Goal: Task Accomplishment & Management: Use online tool/utility

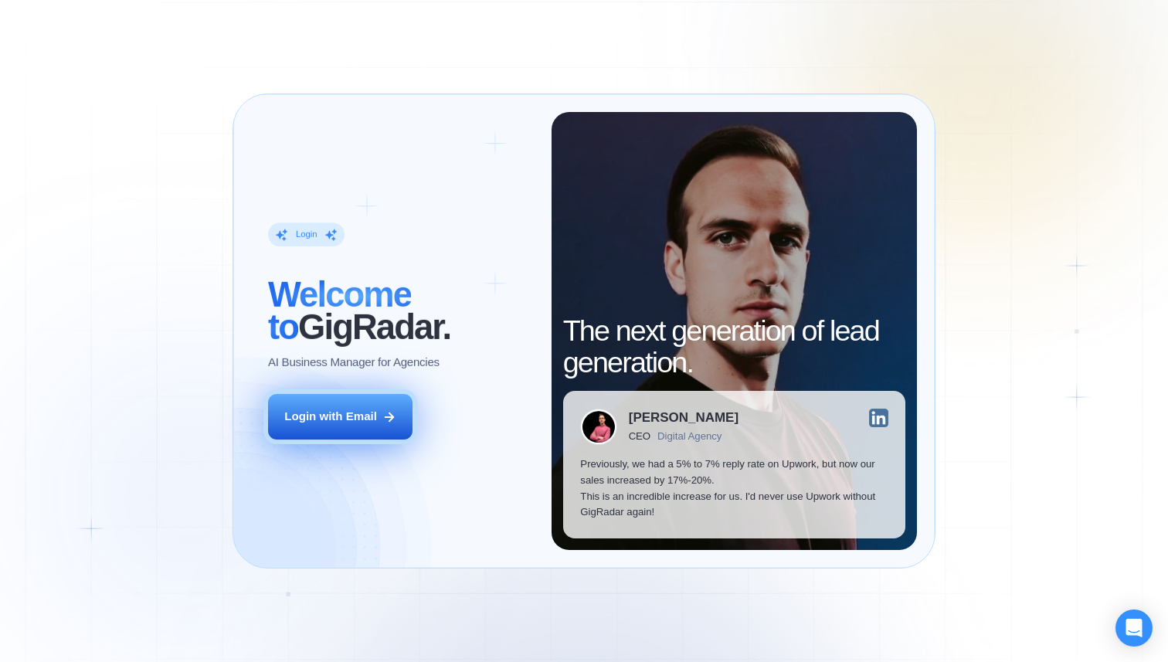
click at [341, 395] on button "Login with Email" at bounding box center [340, 417] width 144 height 46
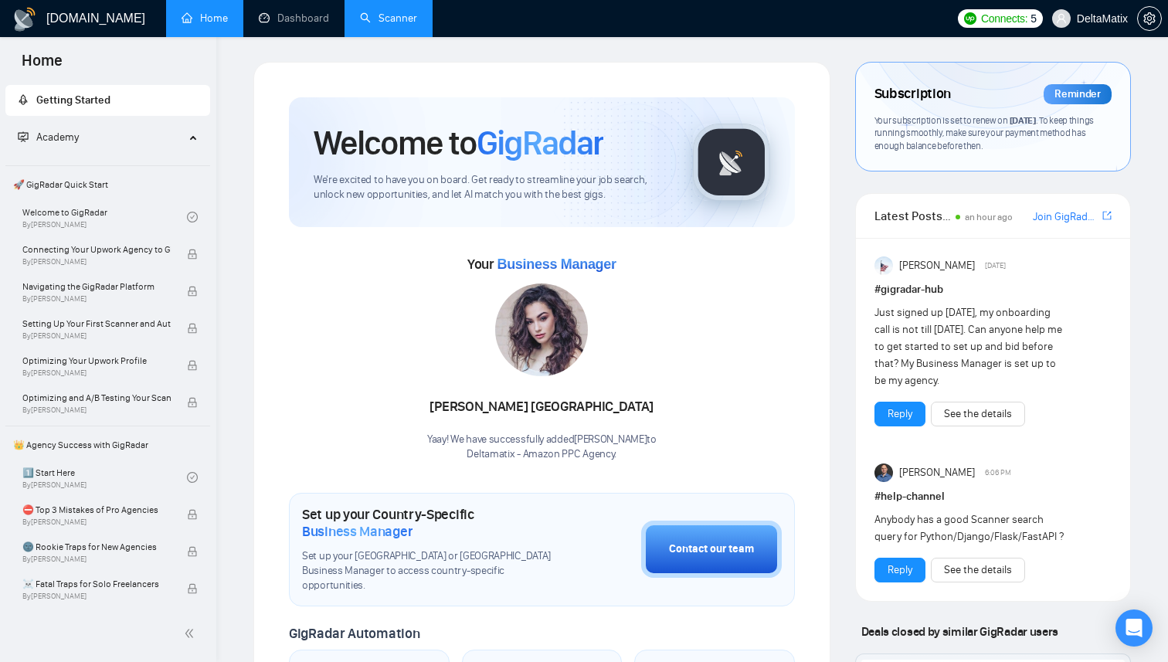
click at [400, 21] on link "Scanner" at bounding box center [388, 18] width 57 height 13
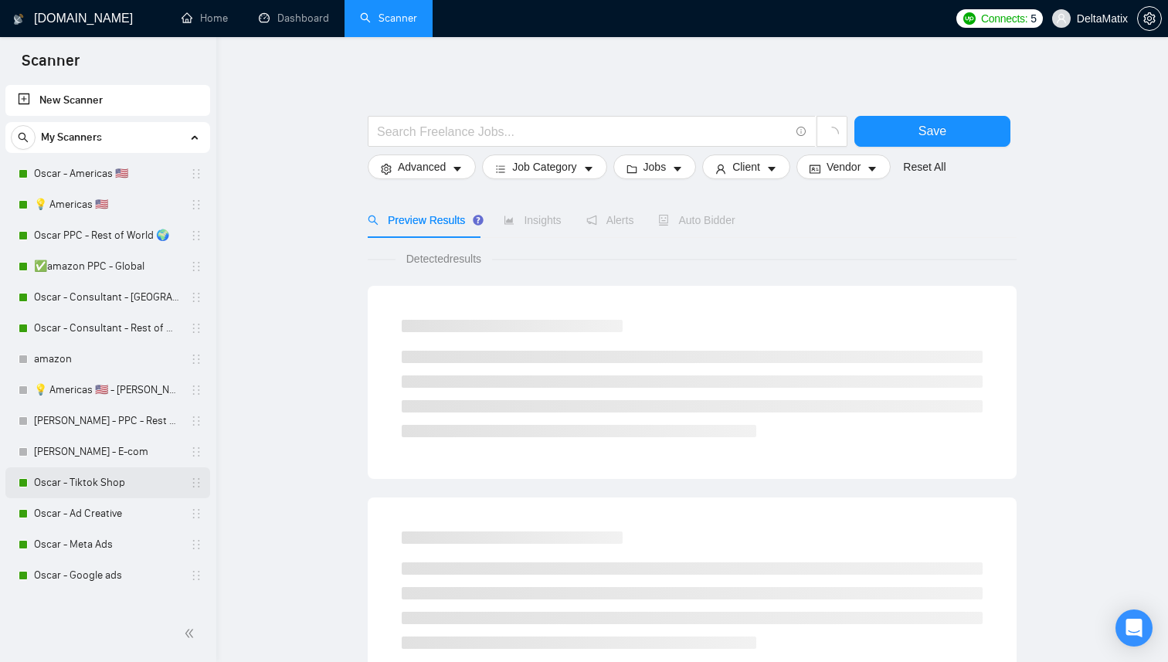
click at [140, 490] on link "Oscar - Tiktok Shop" at bounding box center [107, 482] width 147 height 31
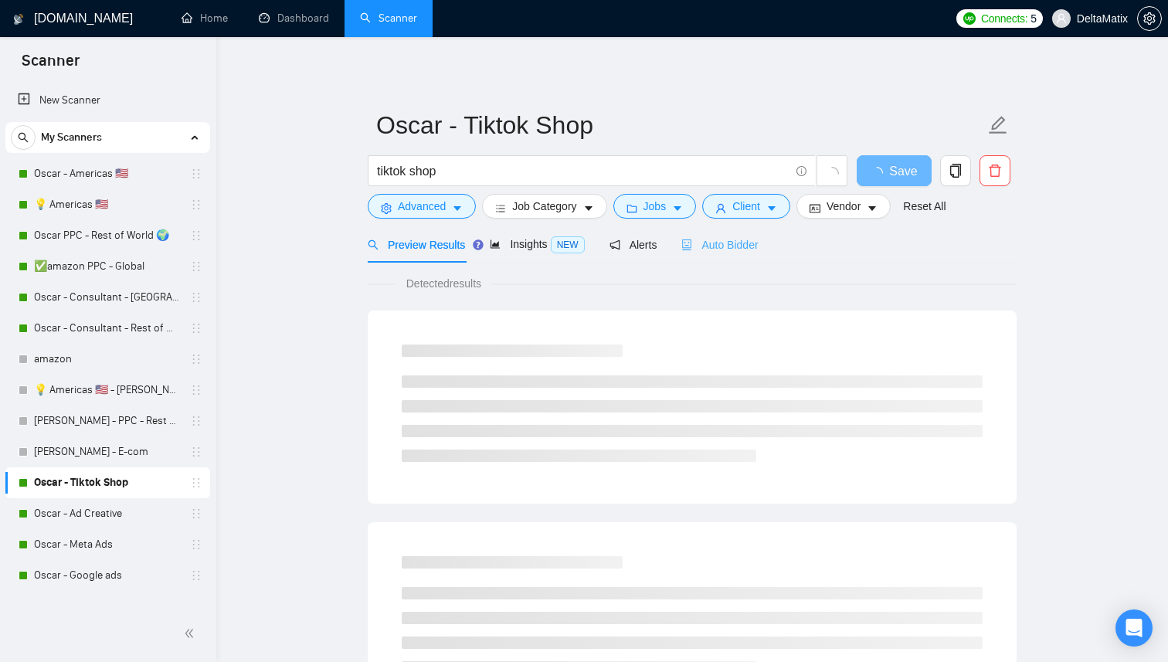
click at [758, 257] on div "Auto Bidder" at bounding box center [719, 244] width 76 height 36
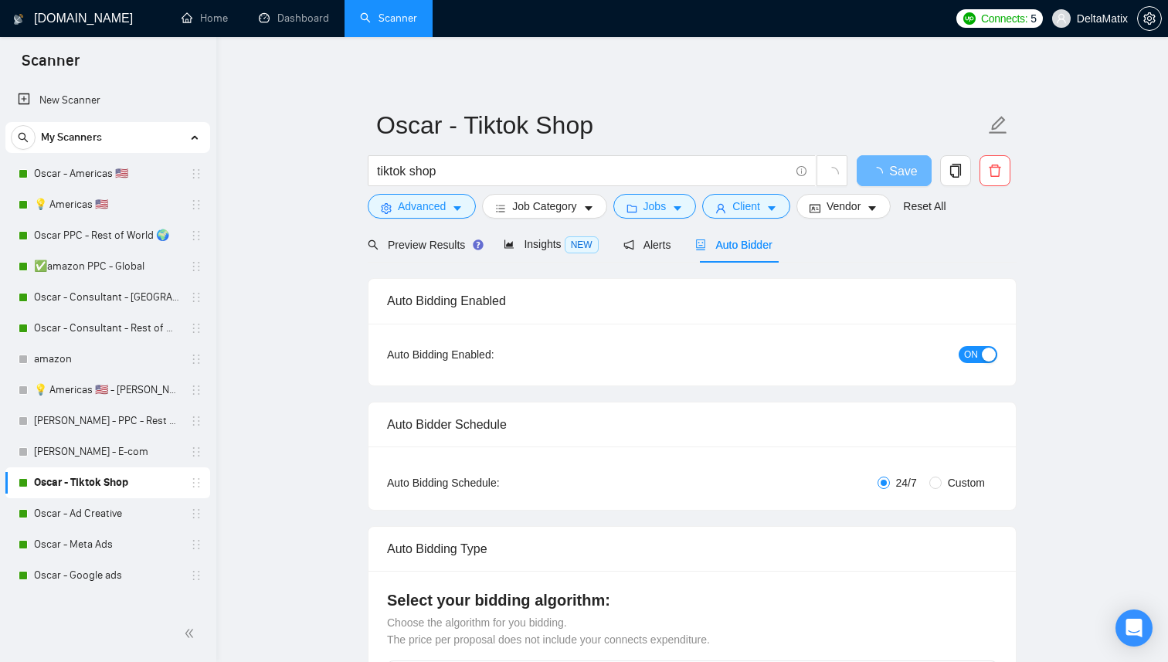
click at [972, 357] on span "ON" at bounding box center [971, 354] width 14 height 17
click at [904, 173] on span "Save" at bounding box center [894, 170] width 28 height 19
click at [102, 509] on link "Oscar - Ad Creative" at bounding box center [107, 513] width 147 height 31
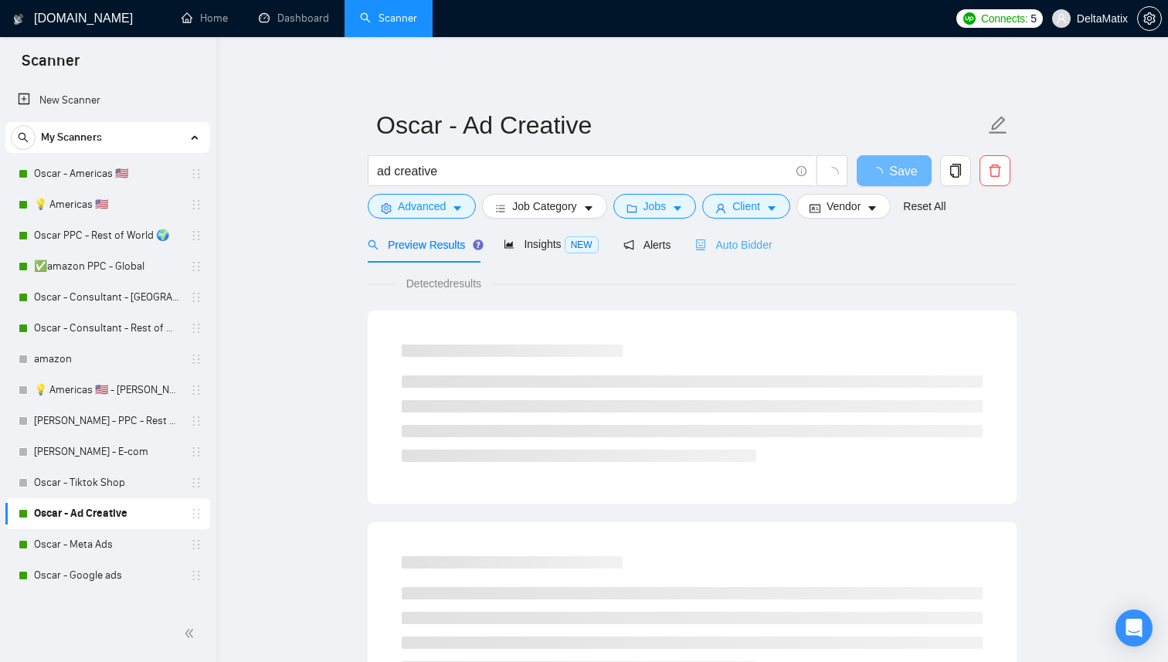
click at [764, 255] on div "Auto Bidder" at bounding box center [733, 244] width 76 height 36
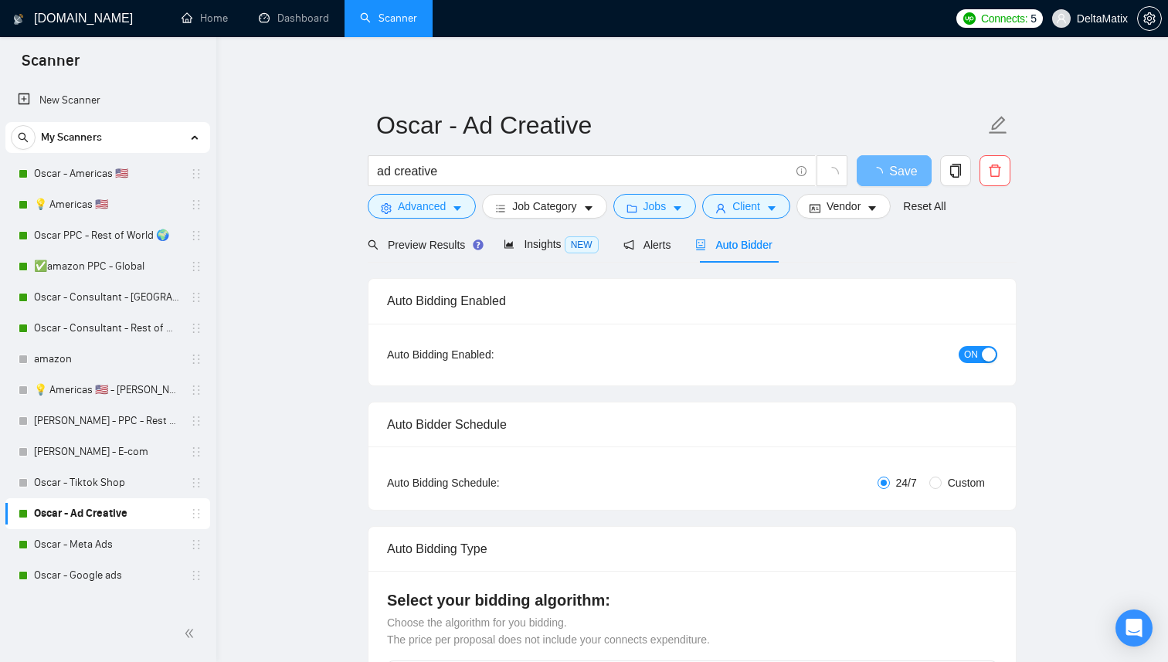
click at [976, 355] on span "ON" at bounding box center [971, 354] width 14 height 17
click at [911, 164] on button "Save" at bounding box center [893, 170] width 75 height 31
click at [120, 534] on link "Oscar - Meta Ads" at bounding box center [107, 544] width 147 height 31
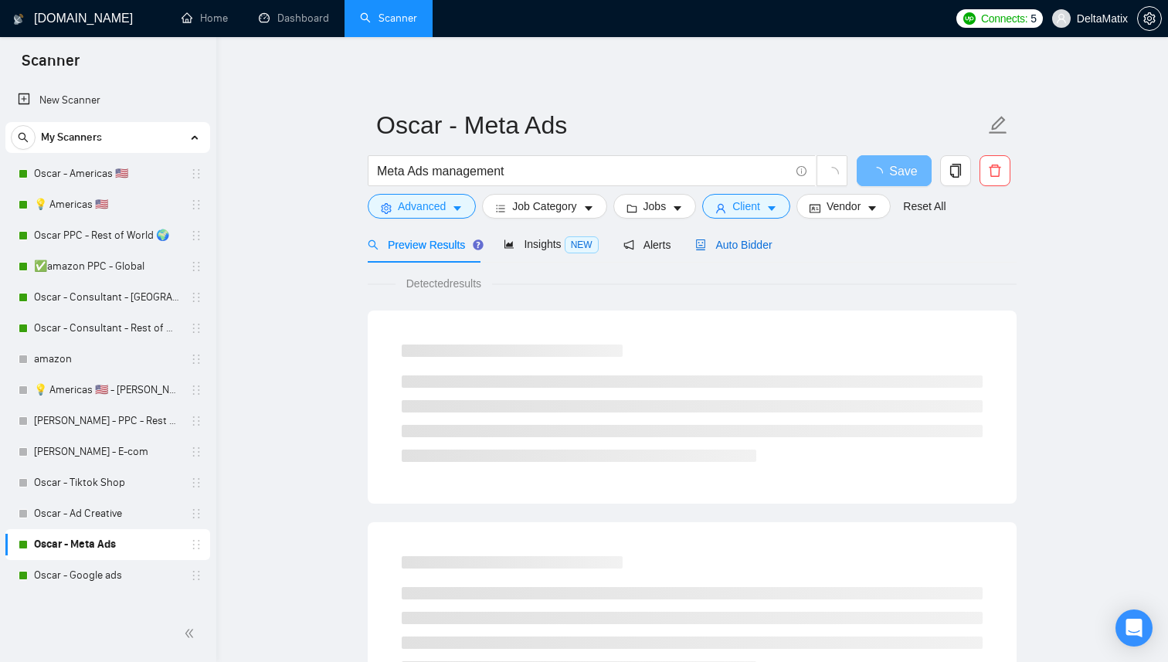
click at [771, 252] on div "Auto Bidder" at bounding box center [733, 244] width 76 height 17
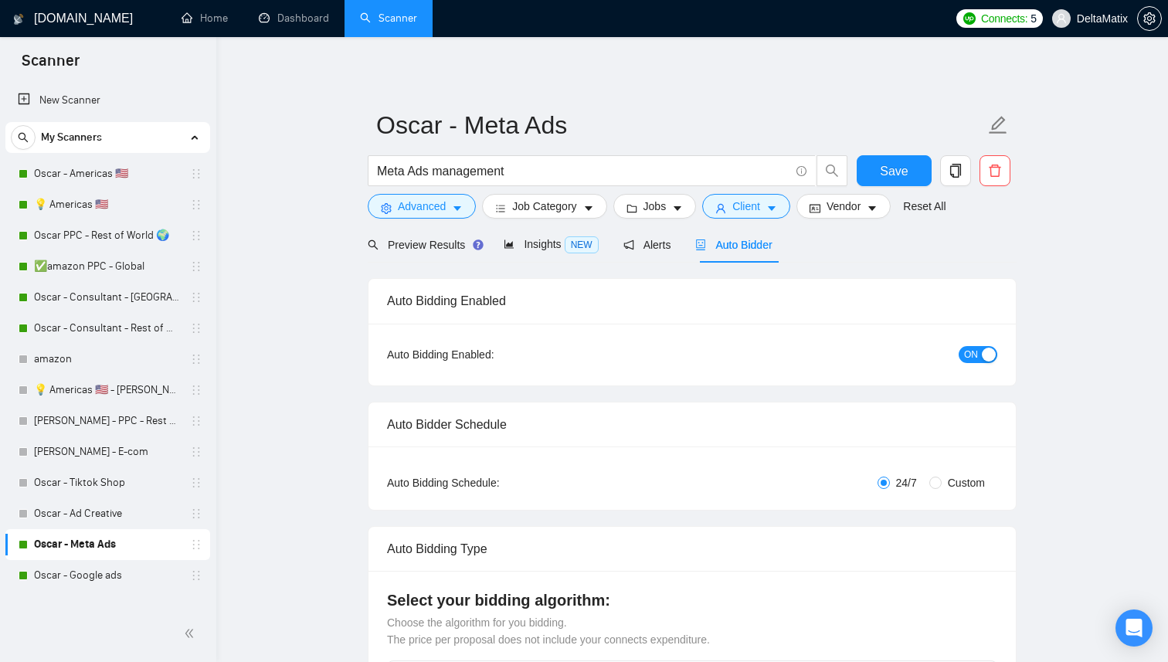
click at [978, 355] on button "ON" at bounding box center [977, 354] width 39 height 17
click at [914, 174] on button "Save" at bounding box center [893, 170] width 75 height 31
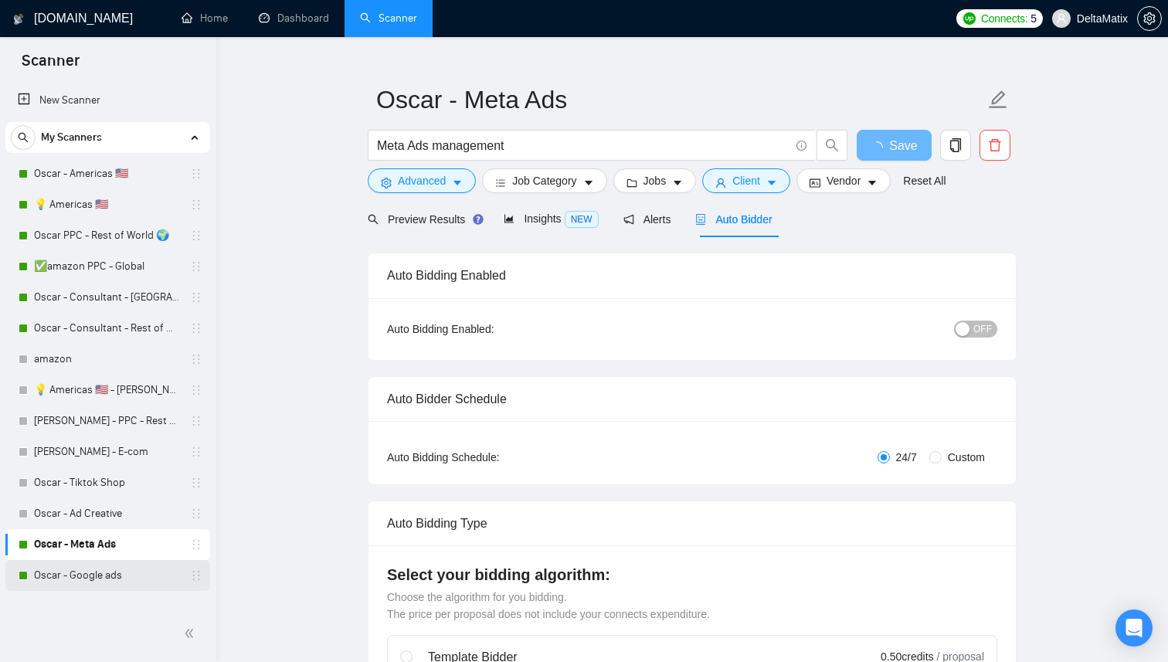
click at [103, 560] on link "Oscar - Google ads" at bounding box center [107, 575] width 147 height 31
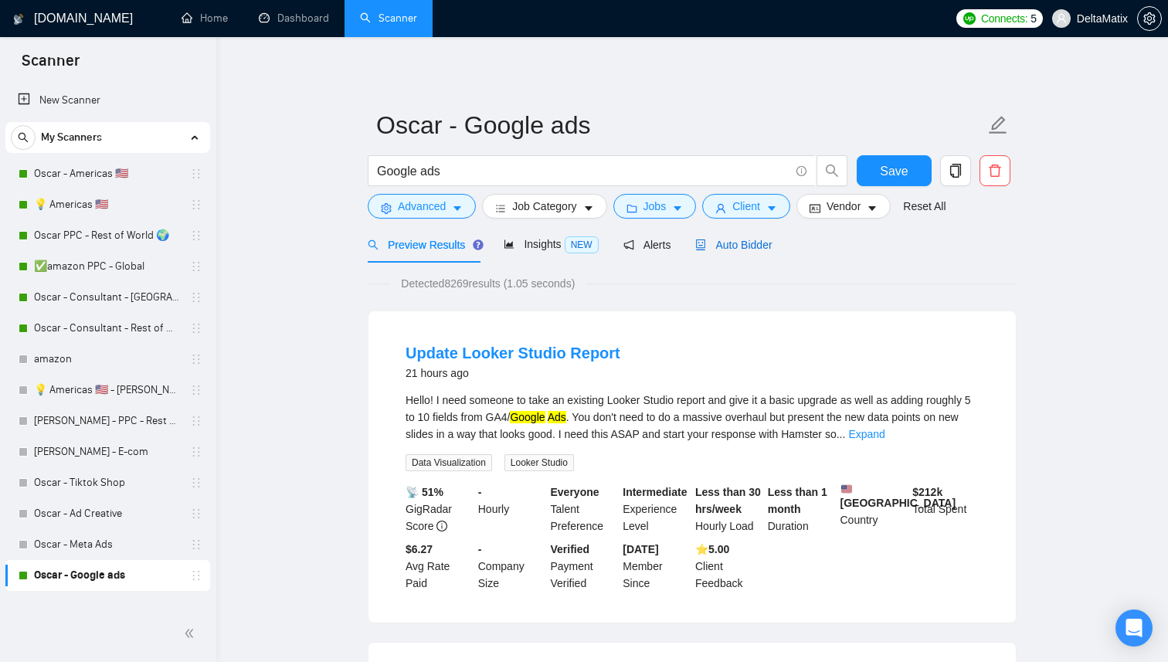
click at [743, 244] on span "Auto Bidder" at bounding box center [733, 245] width 76 height 12
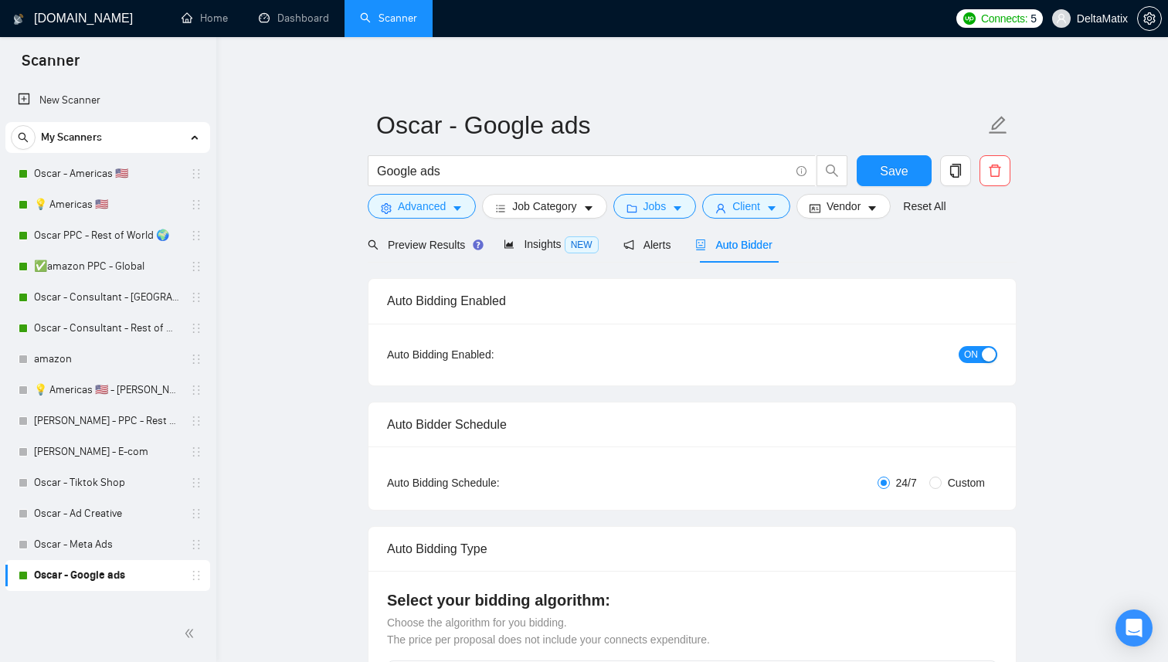
click at [969, 357] on span "ON" at bounding box center [971, 354] width 14 height 17
click at [894, 173] on span "Save" at bounding box center [894, 170] width 28 height 19
